Goal: Task Accomplishment & Management: Manage account settings

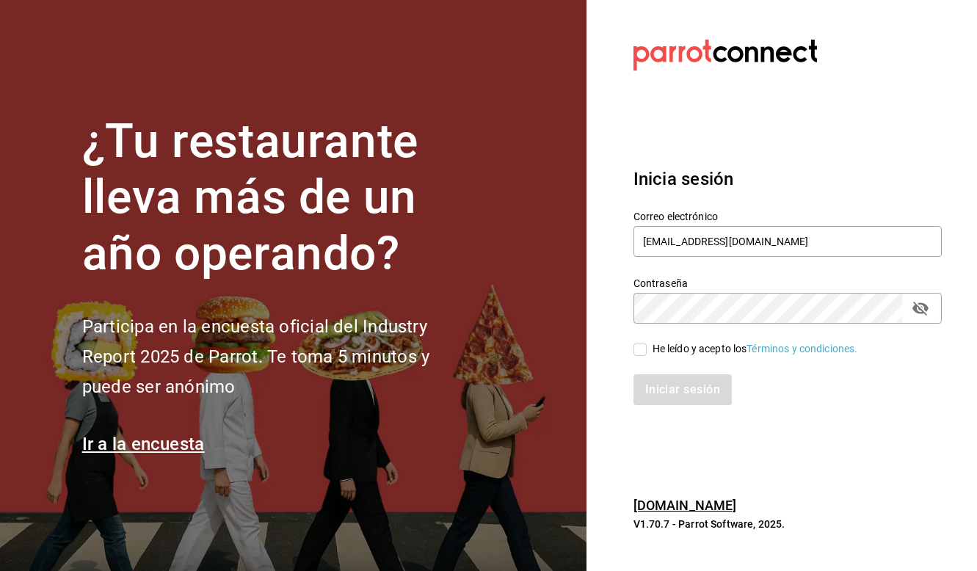
click at [639, 354] on input "He leído y acepto los Términos y condiciones." at bounding box center [639, 349] width 13 height 13
checkbox input "true"
click at [648, 379] on button "Iniciar sesión" at bounding box center [683, 389] width 100 height 31
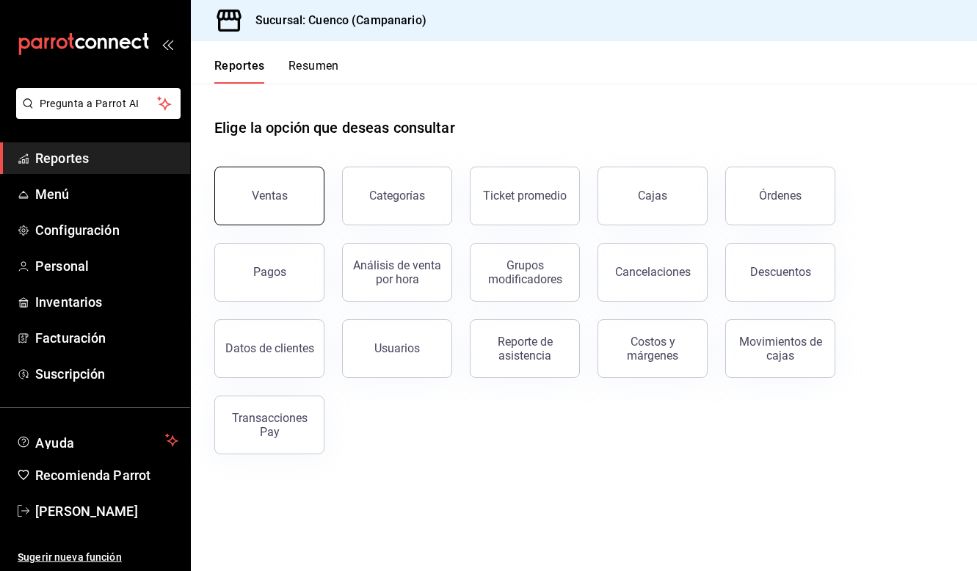
click at [296, 211] on button "Ventas" at bounding box center [269, 196] width 110 height 59
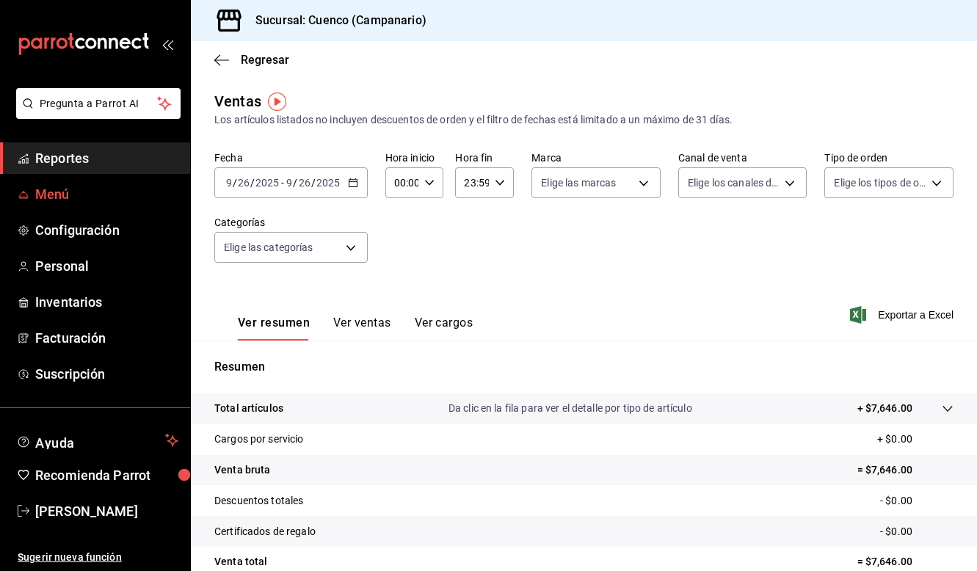
click at [127, 204] on span "Menú" at bounding box center [106, 194] width 143 height 20
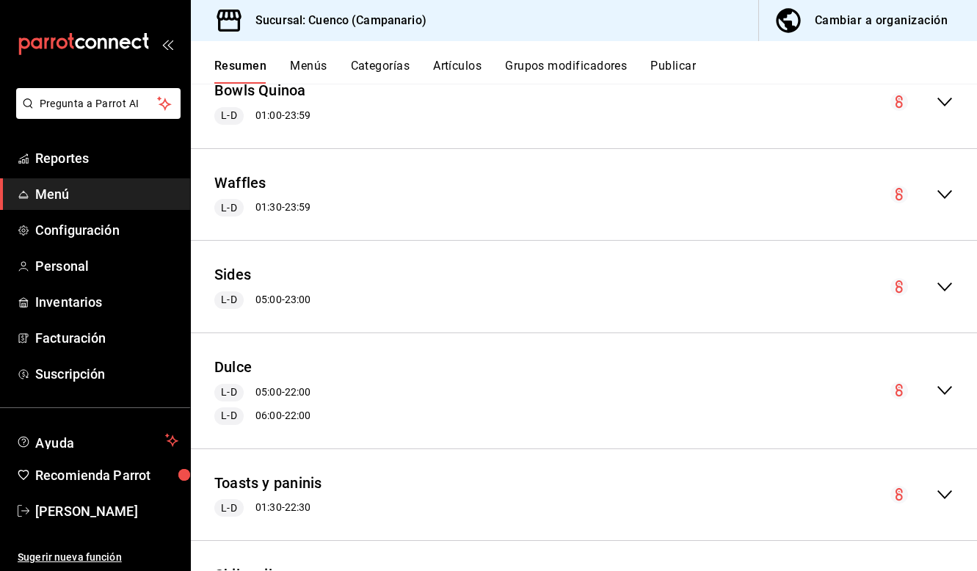
scroll to position [407, 0]
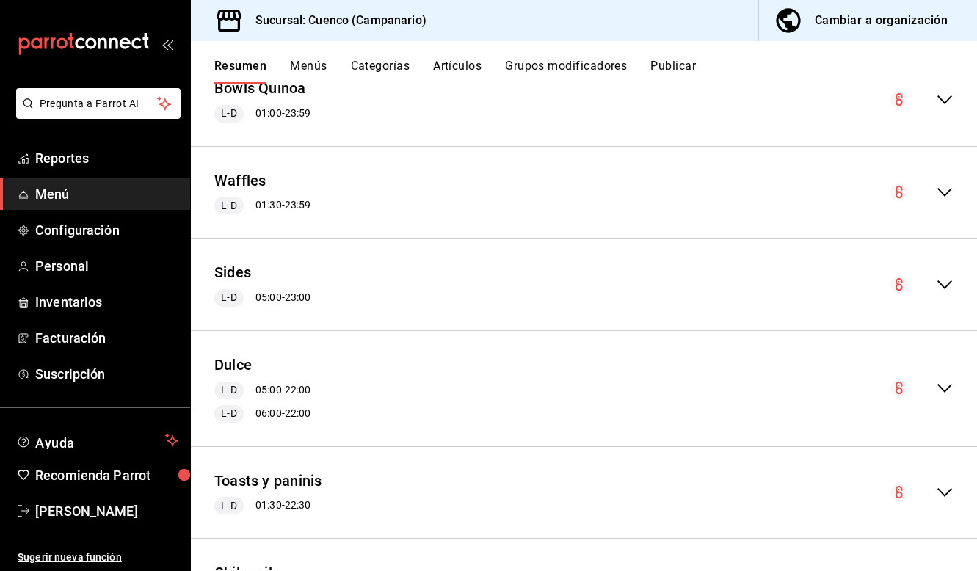
click at [944, 388] on icon "collapse-menu-row" at bounding box center [945, 388] width 18 height 18
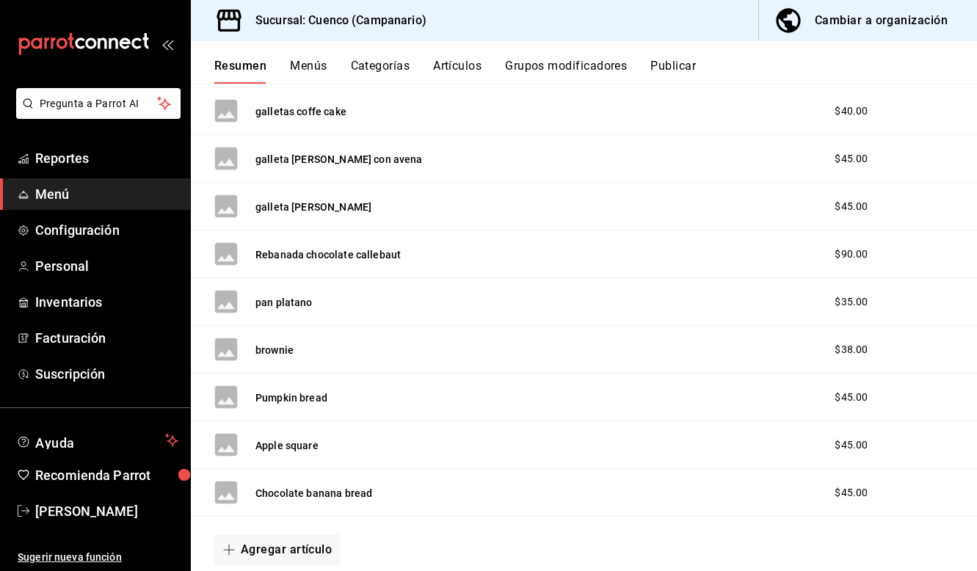
scroll to position [1276, 0]
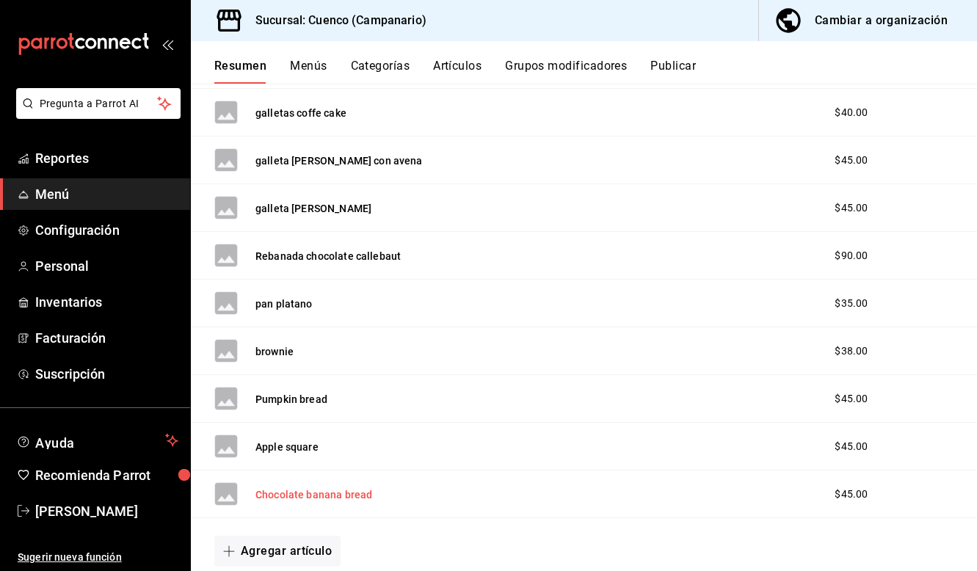
click at [330, 494] on button "Chocolate banana bread" at bounding box center [313, 494] width 117 height 15
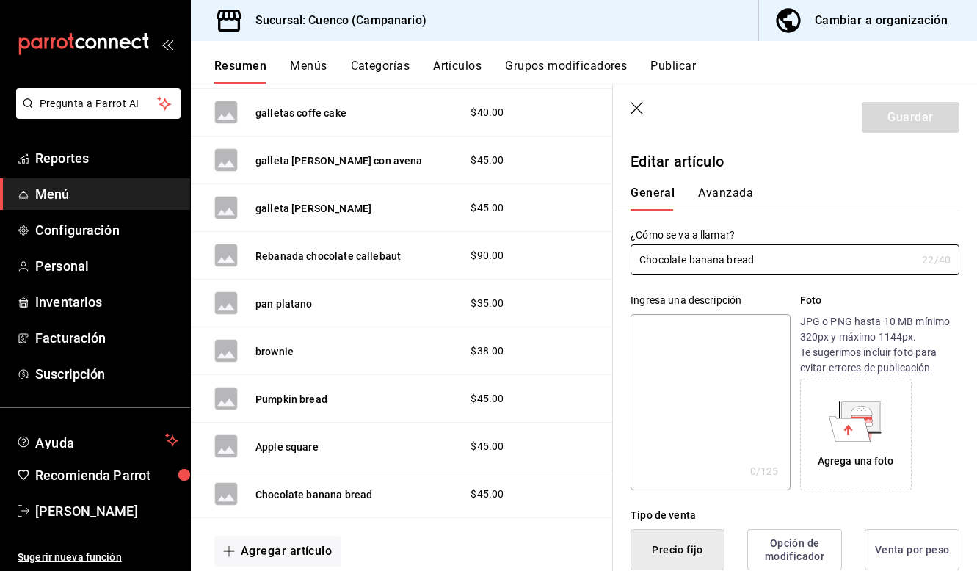
click at [724, 203] on button "Avanzada" at bounding box center [725, 198] width 55 height 25
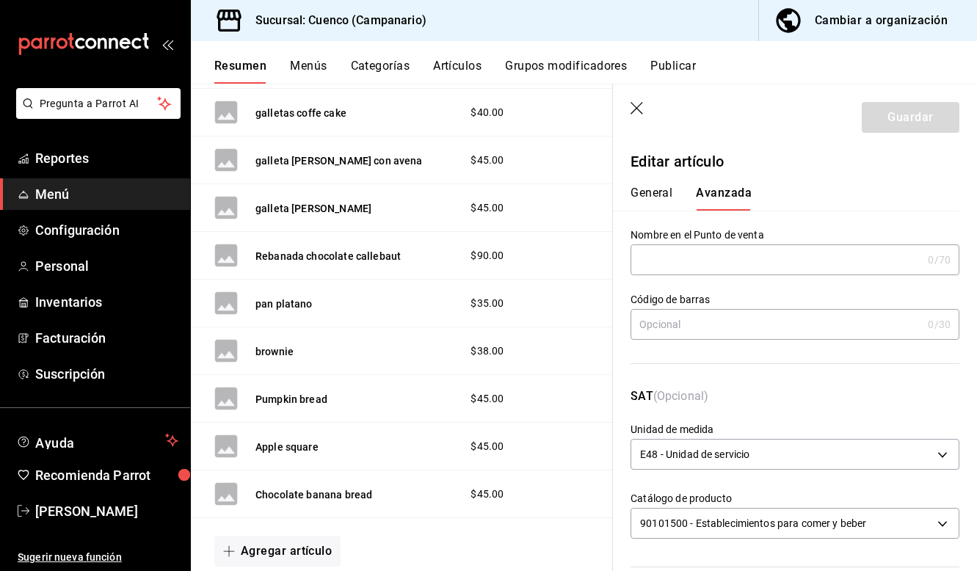
click at [663, 195] on button "General" at bounding box center [652, 198] width 42 height 25
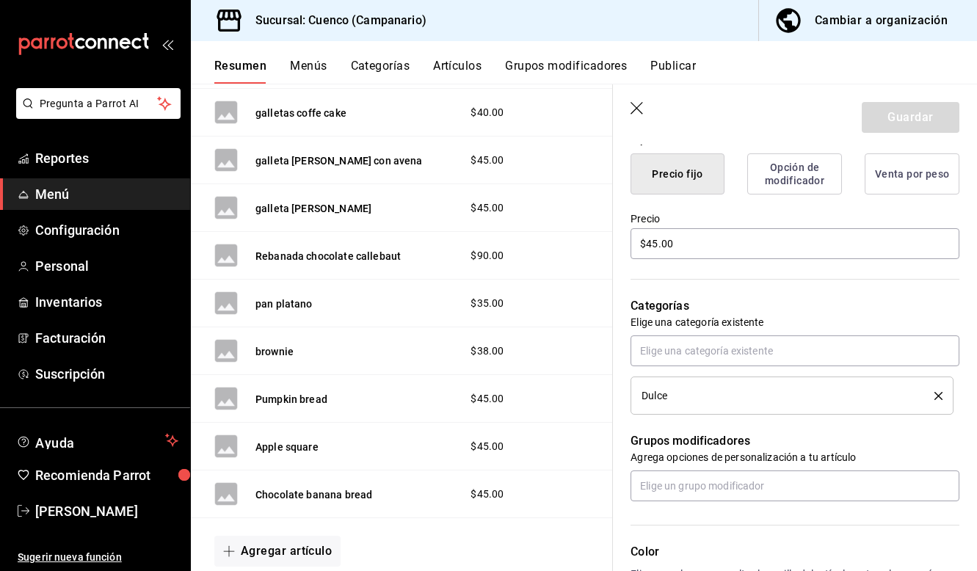
scroll to position [356, 0]
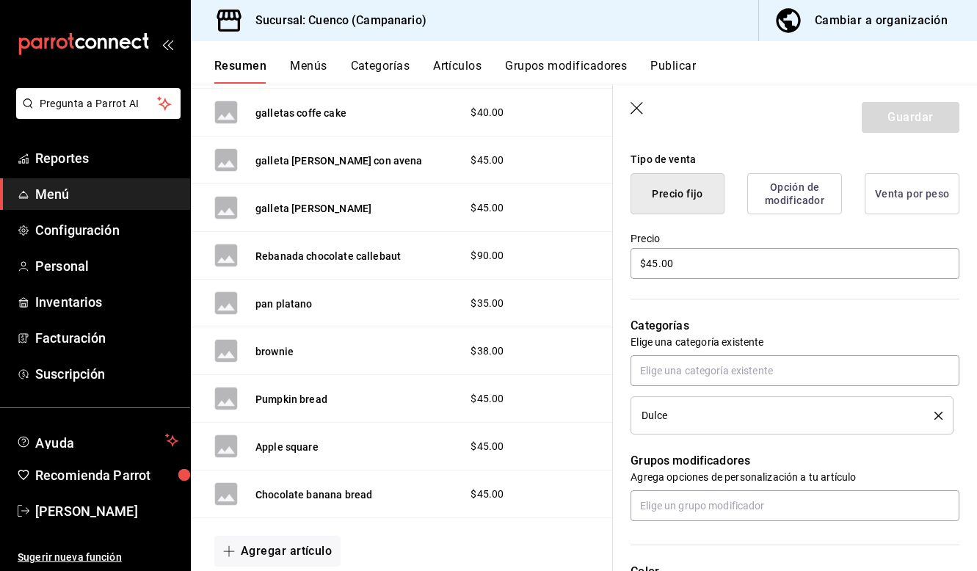
click at [775, 191] on button "Opción de modificador" at bounding box center [794, 193] width 95 height 41
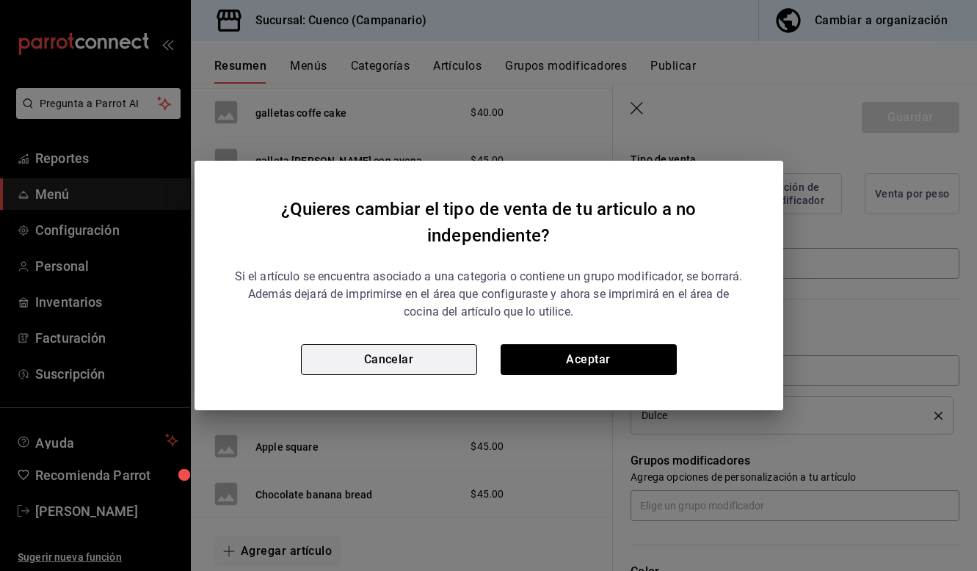
click at [462, 362] on button "Cancelar" at bounding box center [389, 359] width 176 height 31
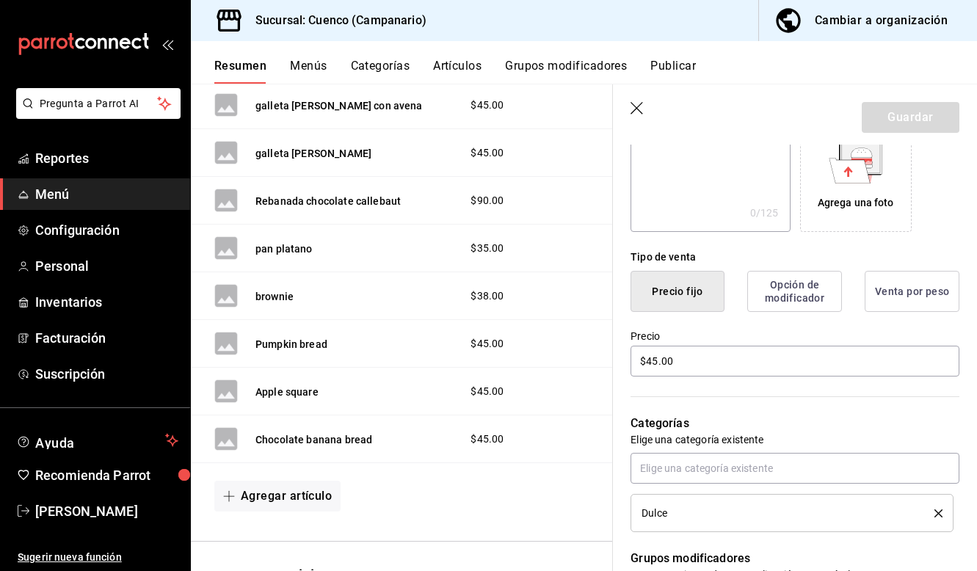
scroll to position [1333, 0]
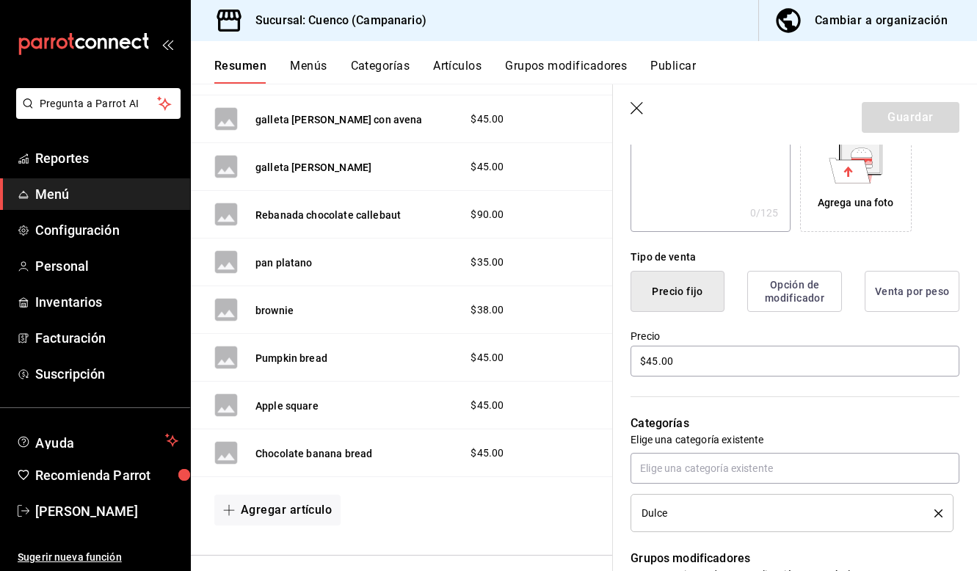
click at [308, 446] on div "Chocolate banana bread" at bounding box center [313, 453] width 117 height 15
click at [229, 458] on rect at bounding box center [225, 452] width 23 height 23
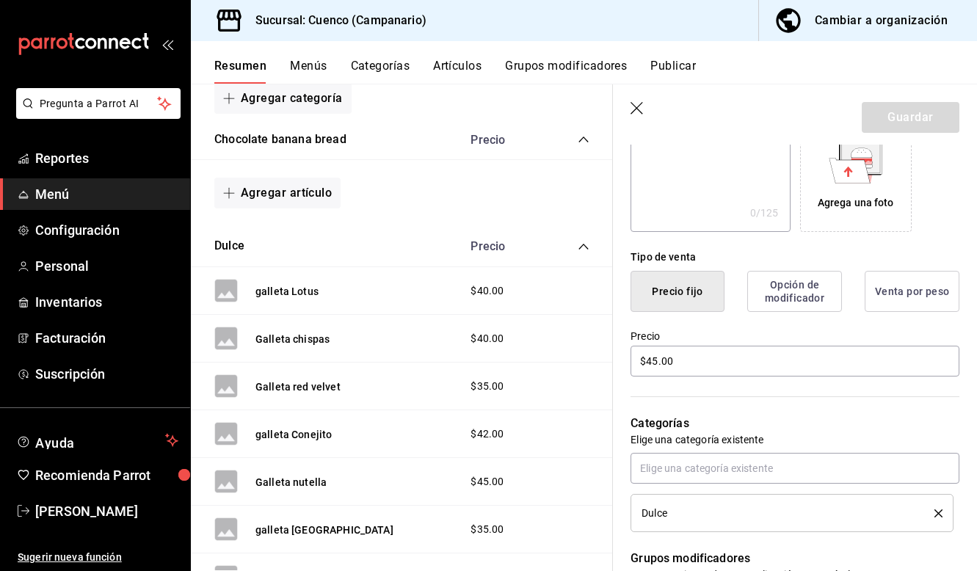
scroll to position [775, 0]
